Goal: Information Seeking & Learning: Learn about a topic

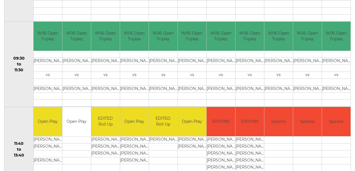
scroll to position [179, 0]
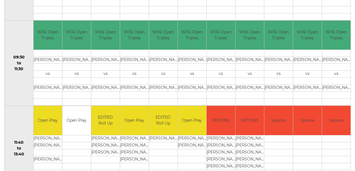
click at [224, 78] on td at bounding box center [221, 80] width 29 height 7
click at [222, 60] on td "[PERSON_NAME]" at bounding box center [221, 60] width 29 height 7
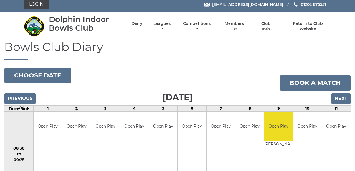
scroll to position [3, 0]
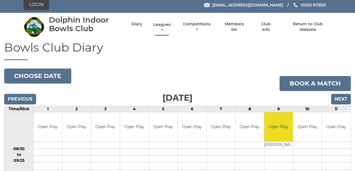
click at [172, 27] on link "Leagues" at bounding box center [162, 27] width 20 height 11
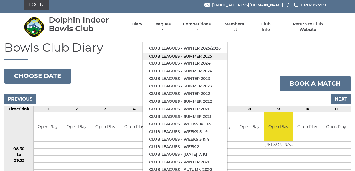
click at [178, 53] on link "Club leagues - Summer 2025" at bounding box center [185, 55] width 85 height 7
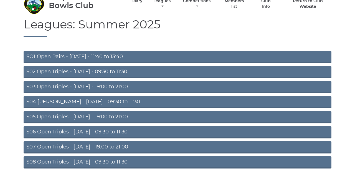
scroll to position [31, 0]
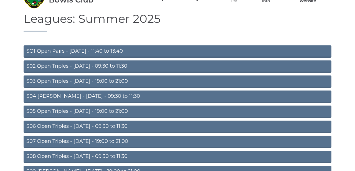
click at [90, 93] on link "S04 Aussie Pairs - Wednesday - 09:30 to 11:30" at bounding box center [178, 96] width 308 height 12
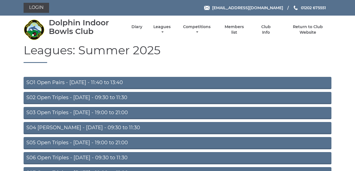
scroll to position [31, 0]
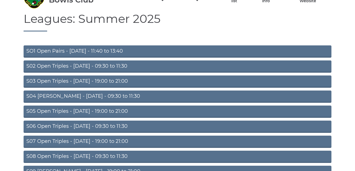
click at [78, 66] on link "S02 Open Triples - Tuesday - 09:30 to 11:30" at bounding box center [178, 66] width 308 height 12
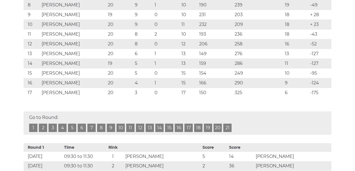
scroll to position [193, 0]
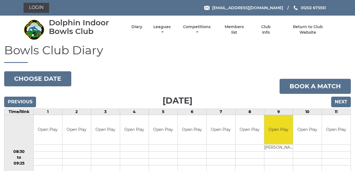
scroll to position [3, 0]
click at [172, 30] on link "Leagues" at bounding box center [162, 30] width 20 height 11
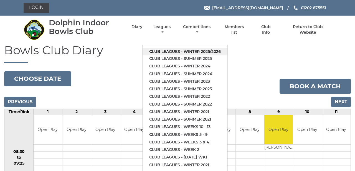
click at [185, 48] on link "Club leagues - Winter 2025/2026" at bounding box center [185, 51] width 85 height 7
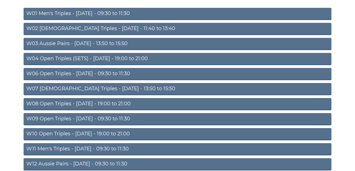
scroll to position [69, 0]
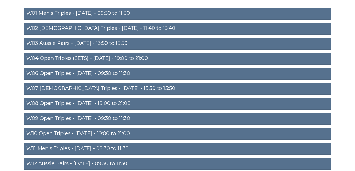
click at [103, 72] on link "W06 Open Triples - [DATE] - 09:30 to 11:30" at bounding box center [178, 73] width 308 height 12
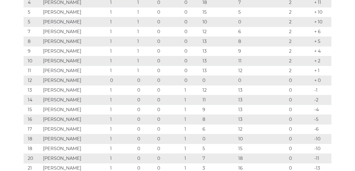
scroll to position [155, 0]
